Goal: Task Accomplishment & Management: Use online tool/utility

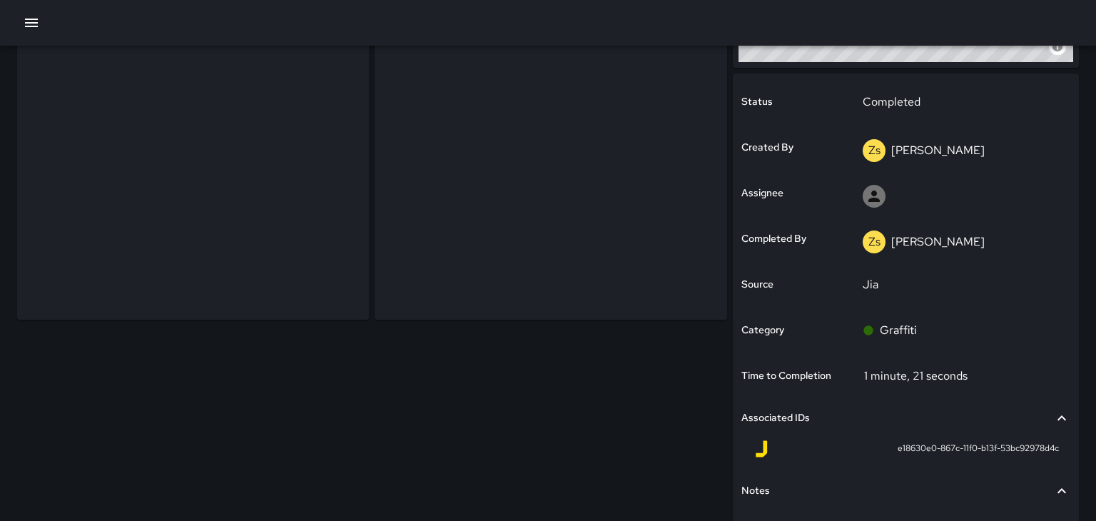
scroll to position [354, 0]
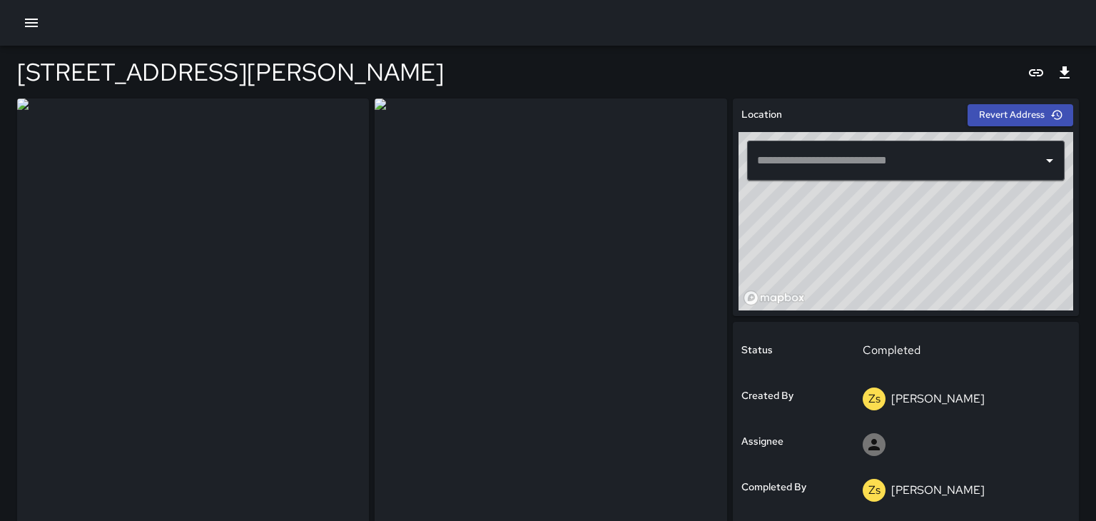
type input "**********"
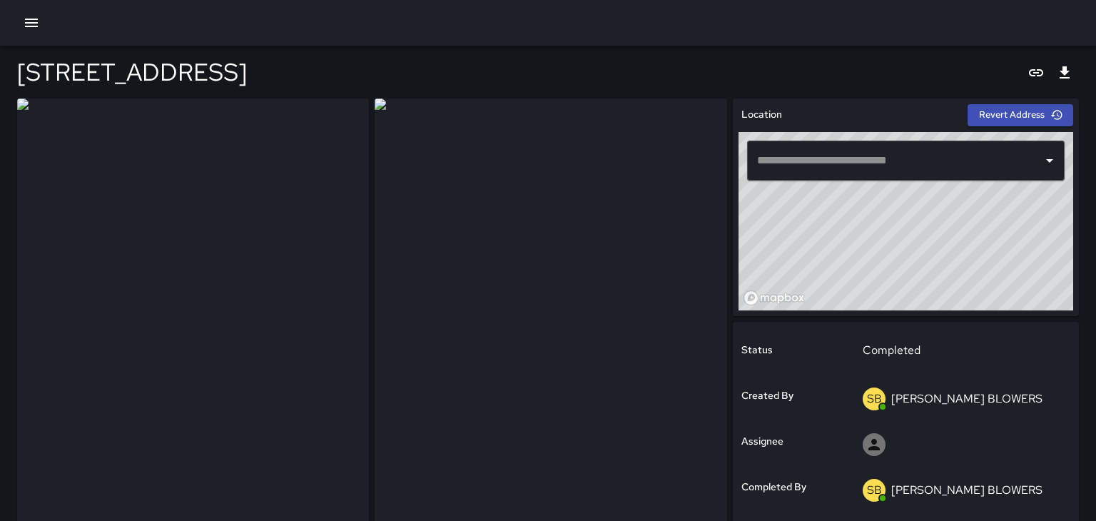
type input "**********"
